Goal: Task Accomplishment & Management: Use online tool/utility

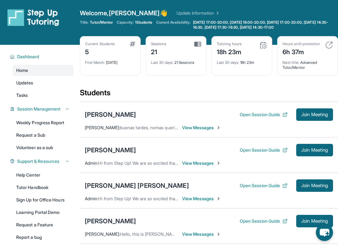
click at [99, 115] on div "[PERSON_NAME]" at bounding box center [110, 114] width 51 height 9
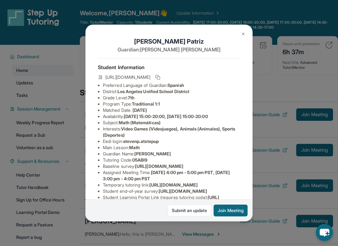
click at [243, 32] on img at bounding box center [243, 33] width 5 height 5
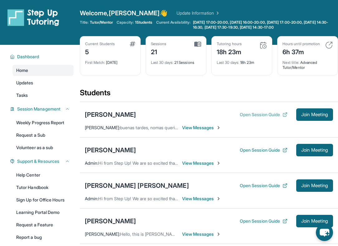
click at [263, 115] on button "Open Session Guide" at bounding box center [264, 115] width 48 height 6
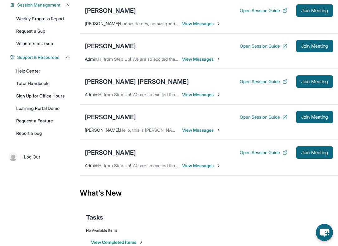
scroll to position [118, 0]
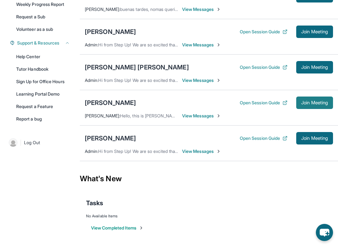
click at [312, 101] on span "Join Meeting" at bounding box center [314, 103] width 27 height 4
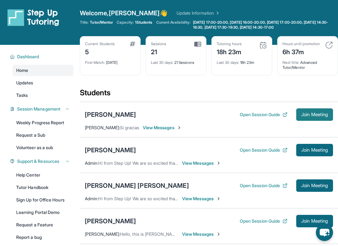
click at [309, 115] on span "Join Meeting" at bounding box center [314, 115] width 27 height 4
